Goal: Task Accomplishment & Management: Manage account settings

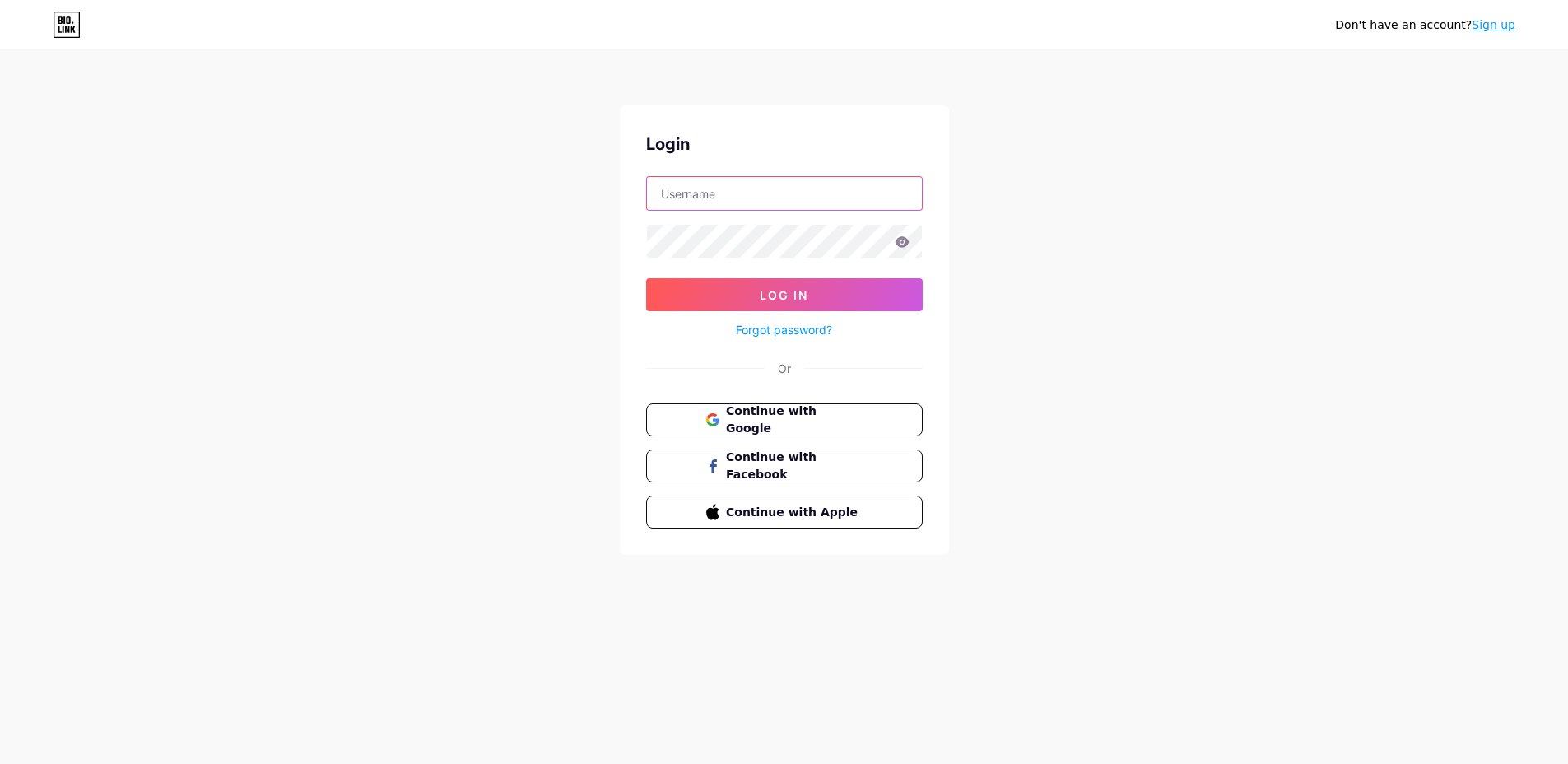
type input "[EMAIL_ADDRESS][DOMAIN_NAME]"
click at [838, 312] on div "Forgot password?" at bounding box center [784, 325] width 277 height 29
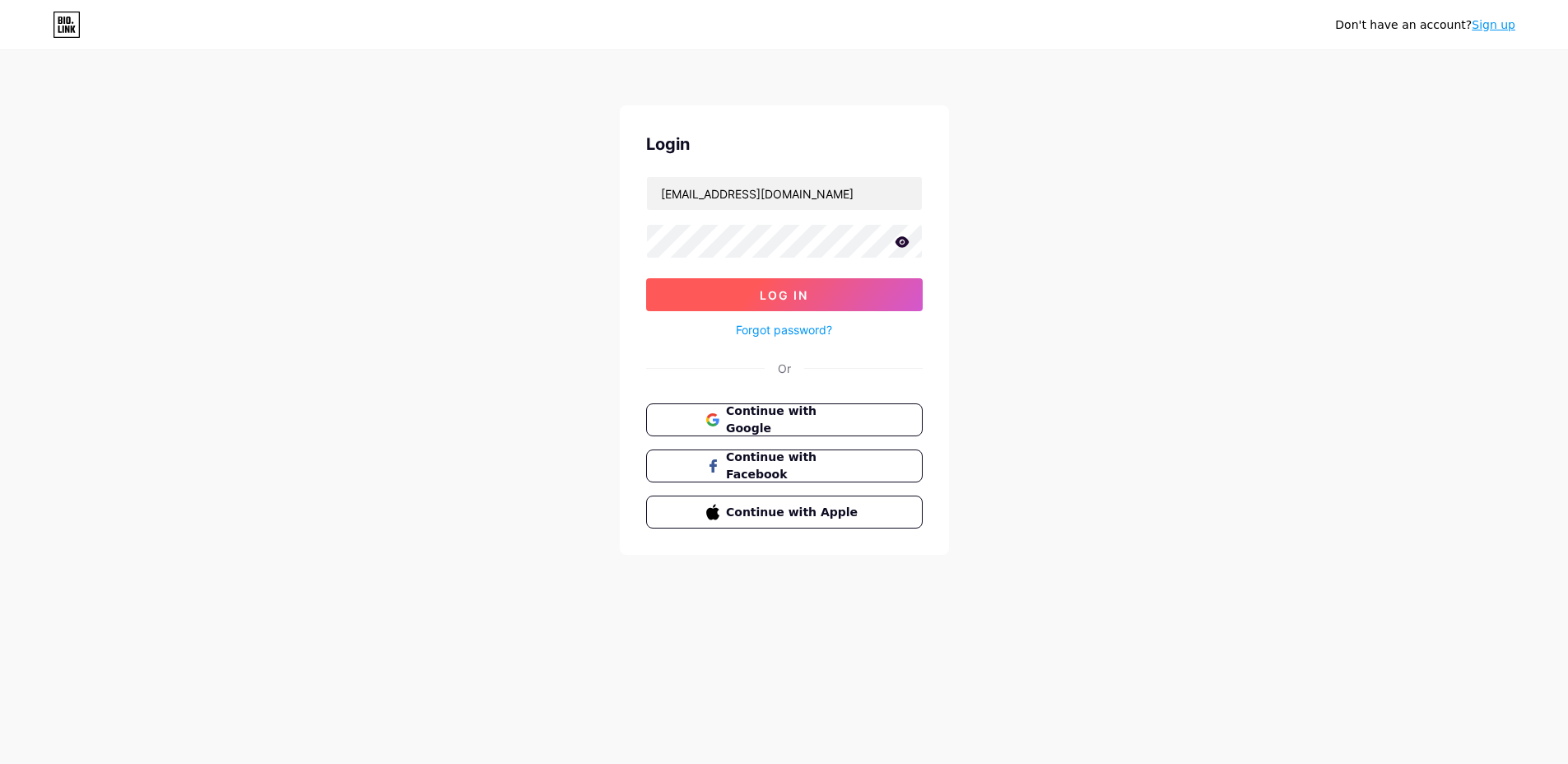
click at [885, 305] on button "Log In" at bounding box center [784, 295] width 277 height 33
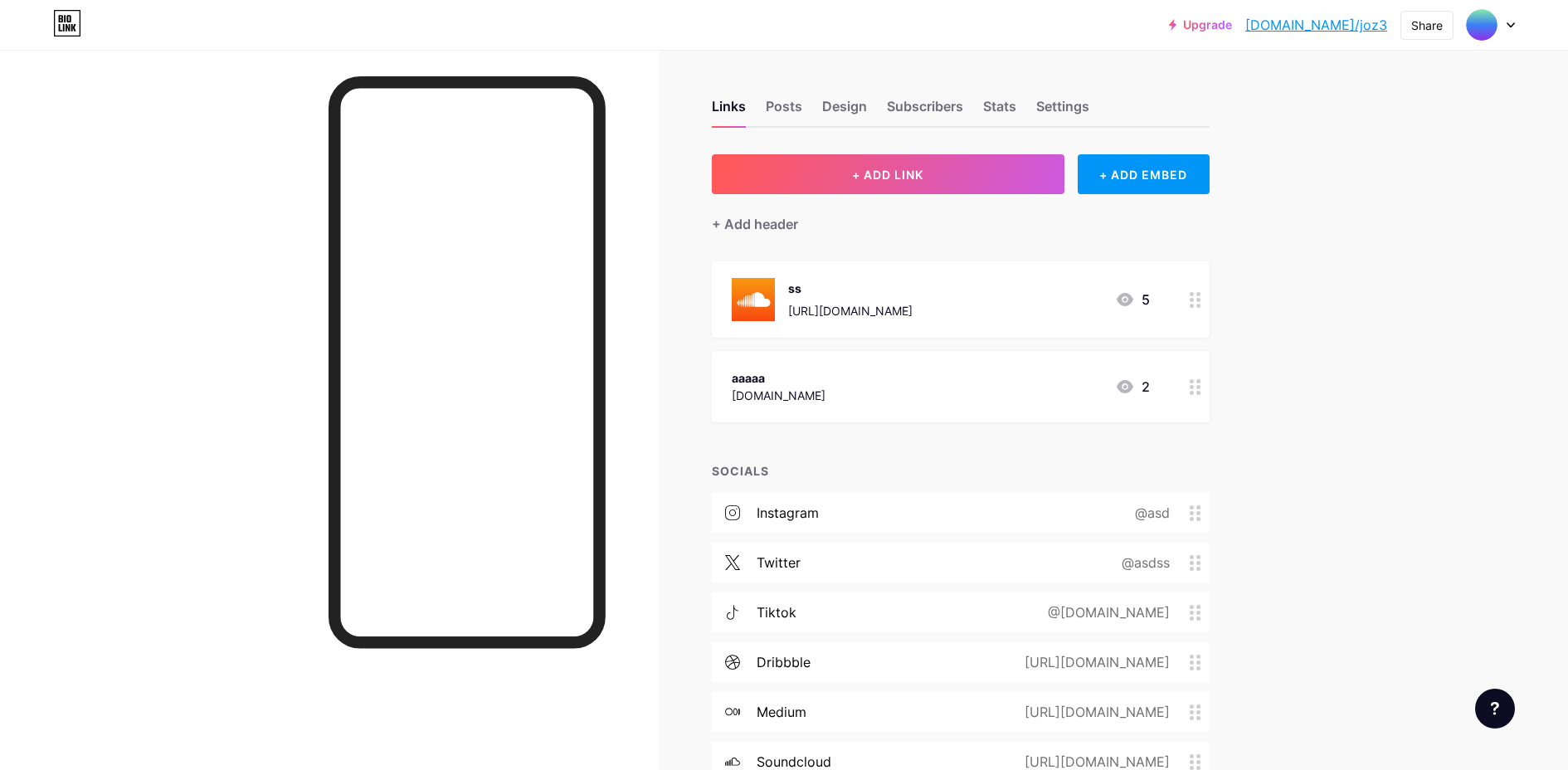
click at [1431, 44] on div "Upgrade [DOMAIN_NAME]/joz3 [DOMAIN_NAME]/joz3 Share Switch accounts !@#@%%$^&^&…" at bounding box center [784, 24] width 1568 height 50
click at [1519, 34] on div "Upgrade [DOMAIN_NAME]/joz3 [DOMAIN_NAME]/joz3 Share Switch accounts !@#@%%$^&^&…" at bounding box center [784, 25] width 1568 height 30
click at [1510, 26] on icon at bounding box center [1510, 25] width 7 height 4
click at [1492, 21] on img at bounding box center [1481, 25] width 27 height 27
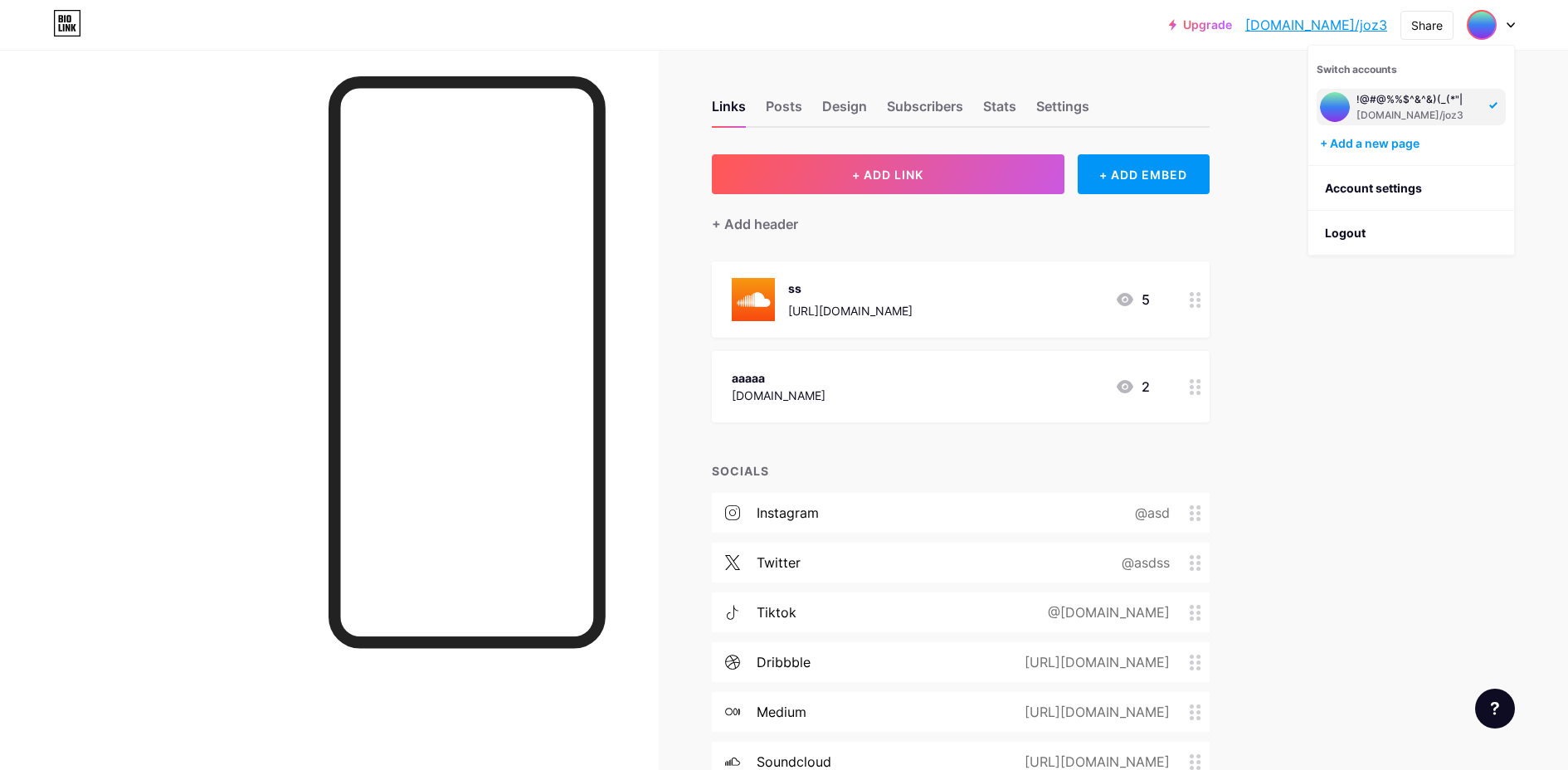
click at [1502, 22] on div at bounding box center [1490, 25] width 48 height 30
click at [1476, 29] on img at bounding box center [1481, 25] width 27 height 27
click at [1483, 19] on img at bounding box center [1481, 25] width 27 height 27
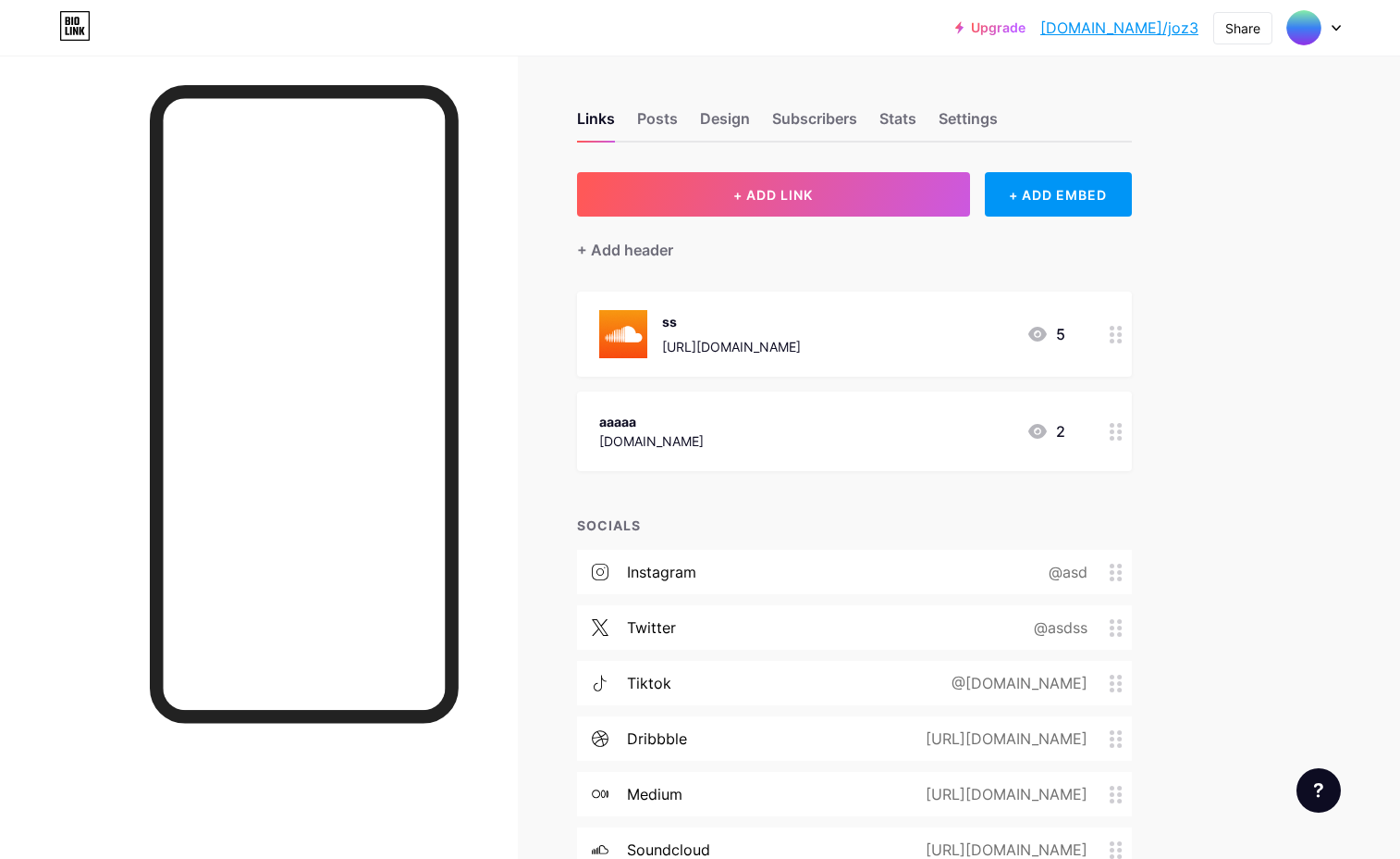
click at [1348, 32] on div "Upgrade [DOMAIN_NAME]/joz3 [DOMAIN_NAME]/joz3 Share Switch accounts !@#@%%$^&^&…" at bounding box center [700, 28] width 1400 height 34
click at [1332, 27] on icon at bounding box center [1336, 28] width 9 height 7
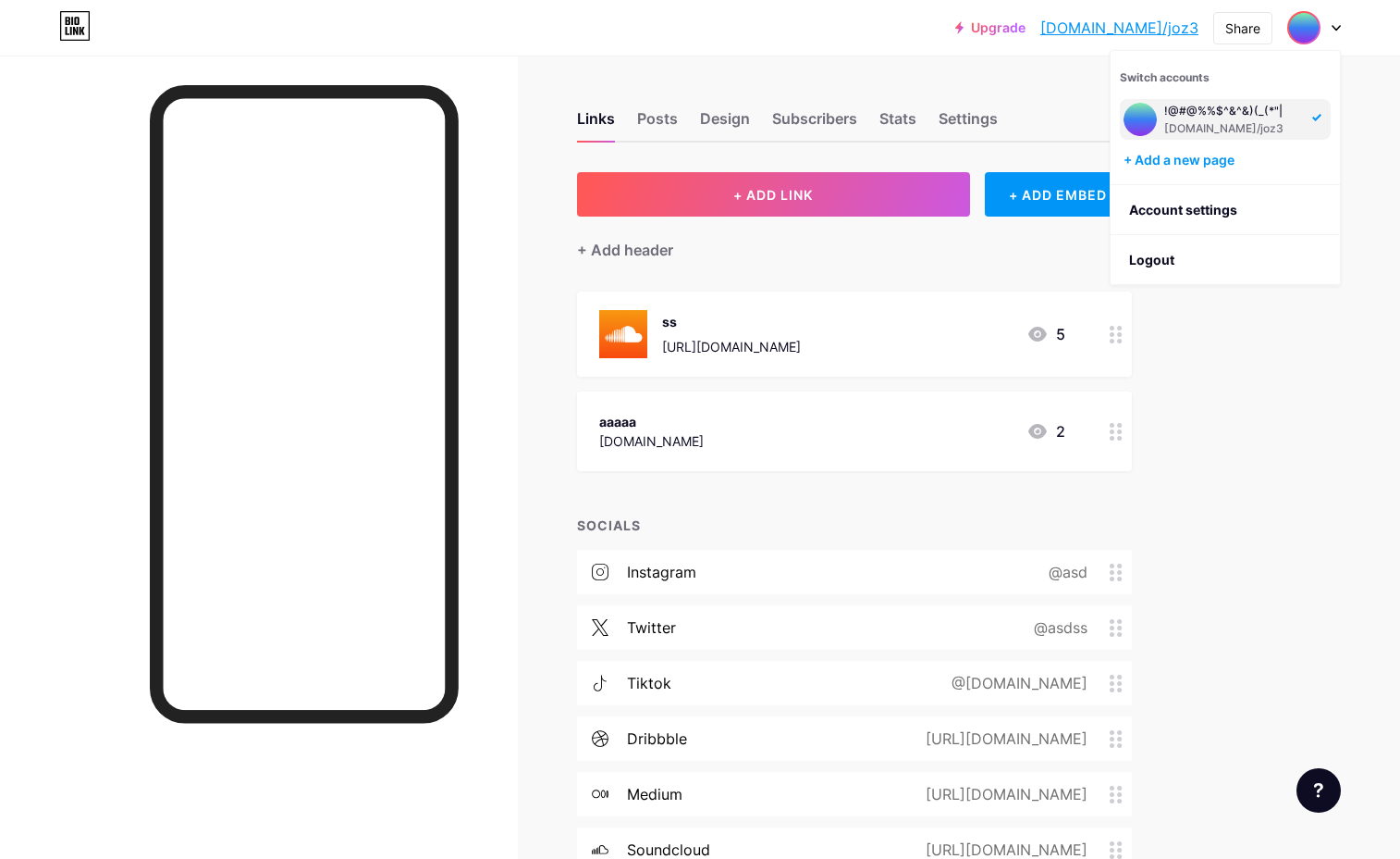
click at [1334, 25] on icon at bounding box center [1336, 28] width 9 height 7
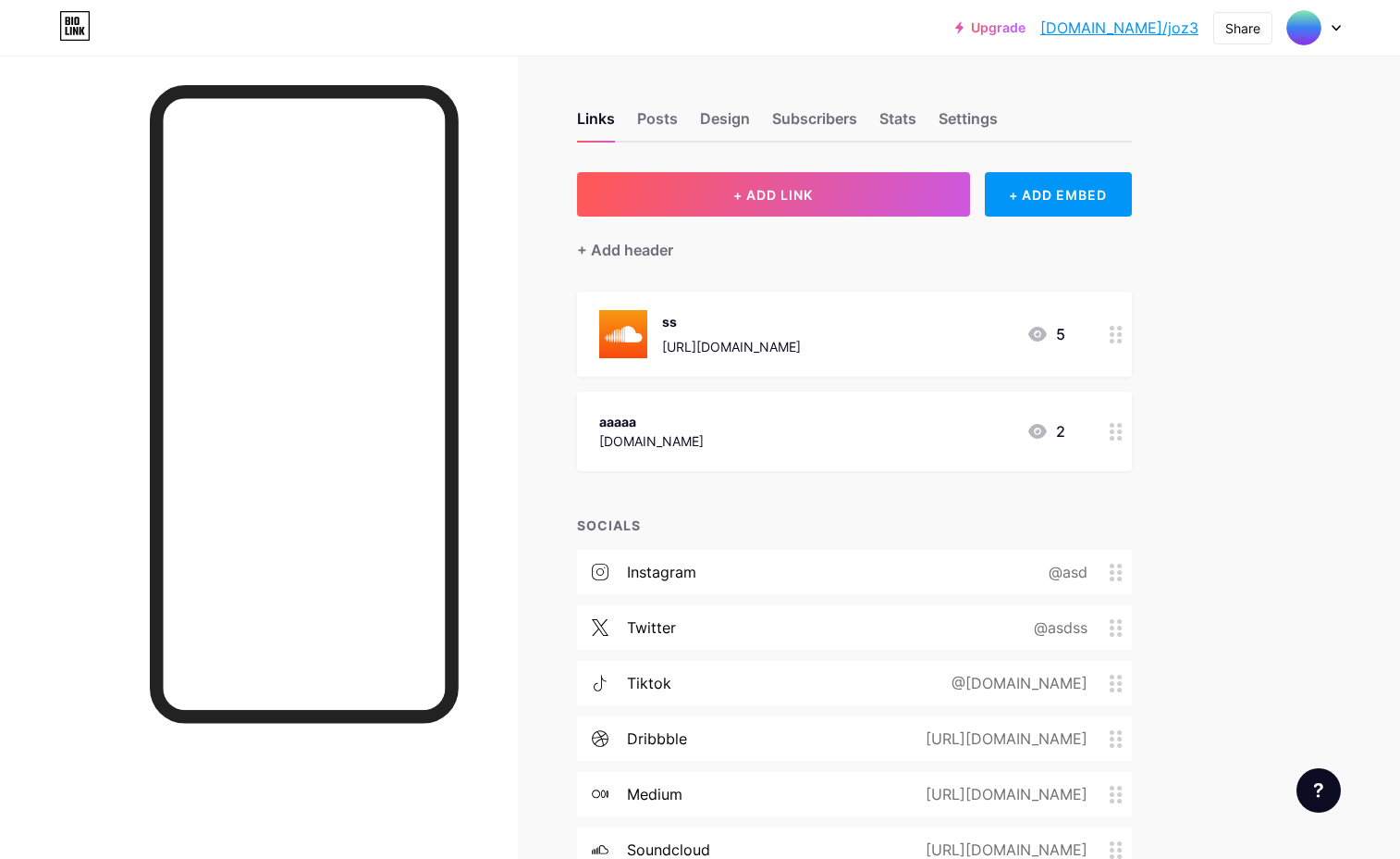
click at [1334, 25] on icon at bounding box center [1336, 28] width 9 height 7
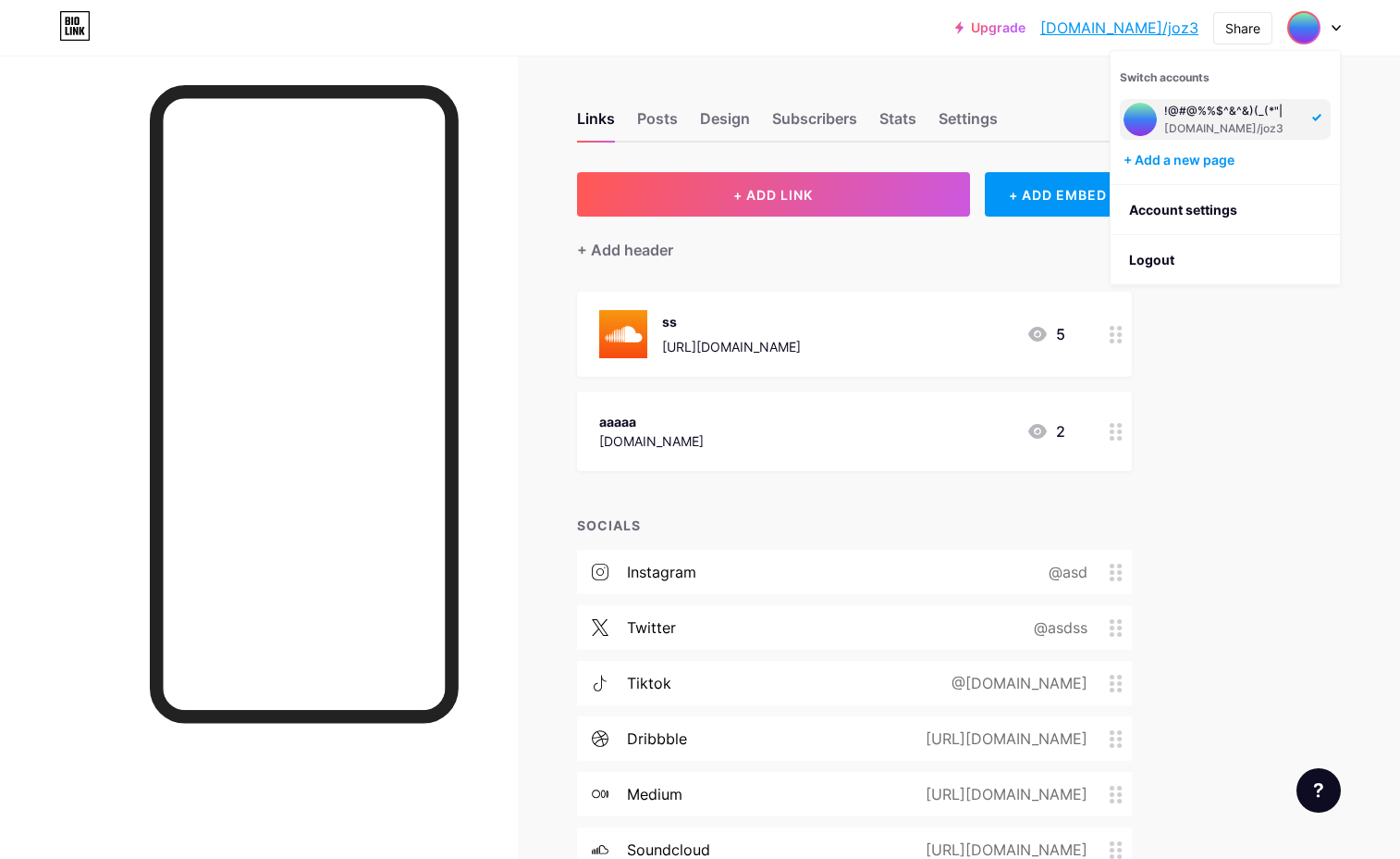
click at [1334, 25] on icon at bounding box center [1336, 28] width 9 height 7
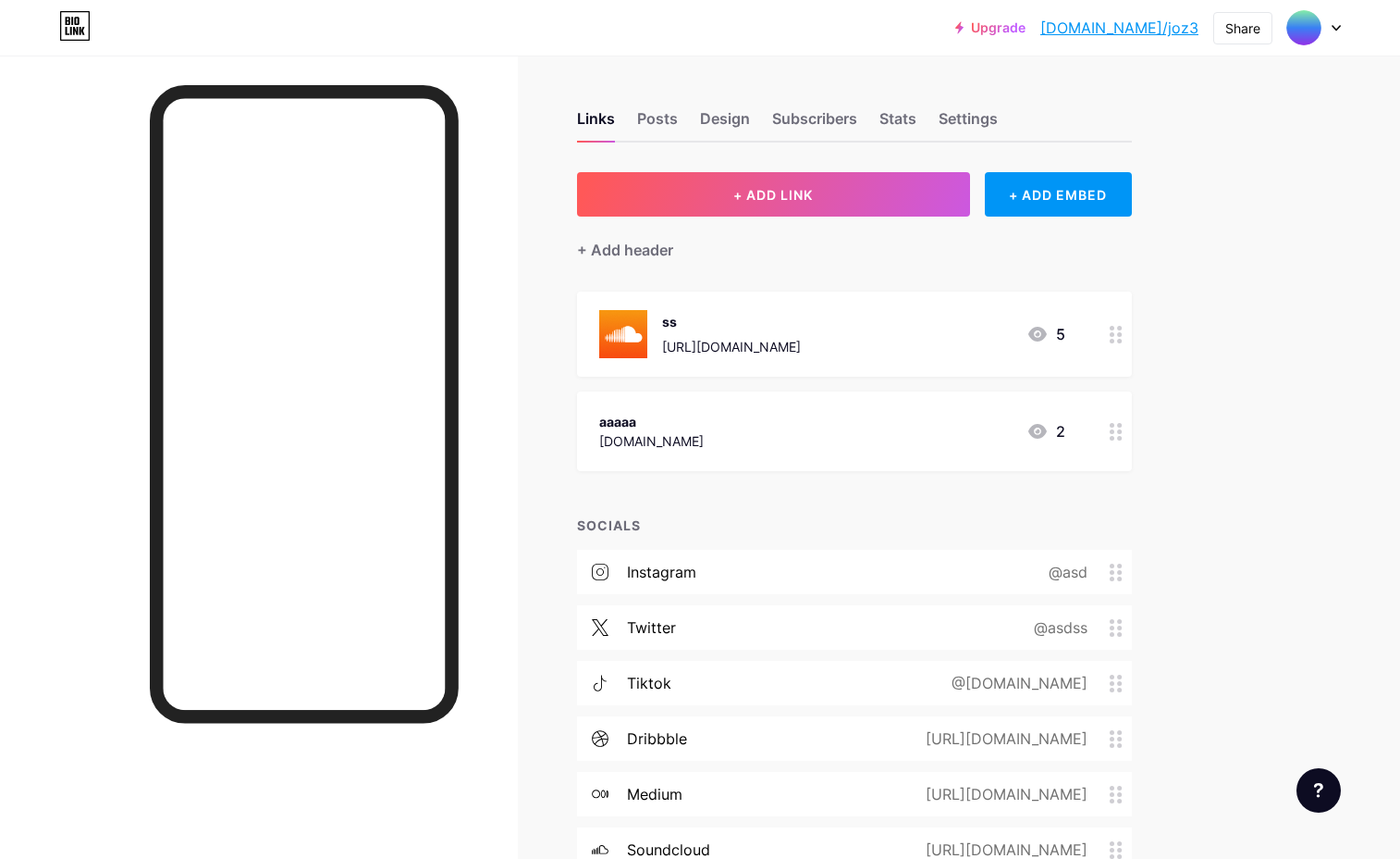
click at [1334, 34] on div at bounding box center [1314, 28] width 53 height 34
